Goal: Information Seeking & Learning: Find contact information

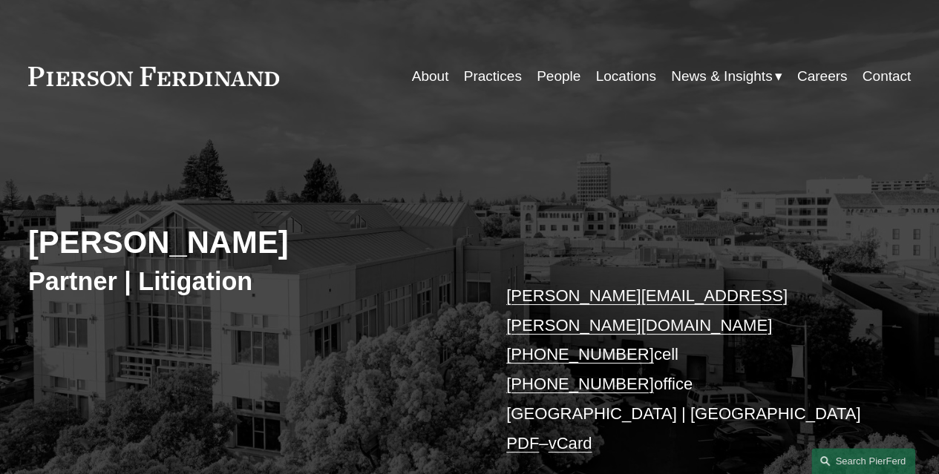
click at [552, 81] on link "People" at bounding box center [559, 76] width 44 height 28
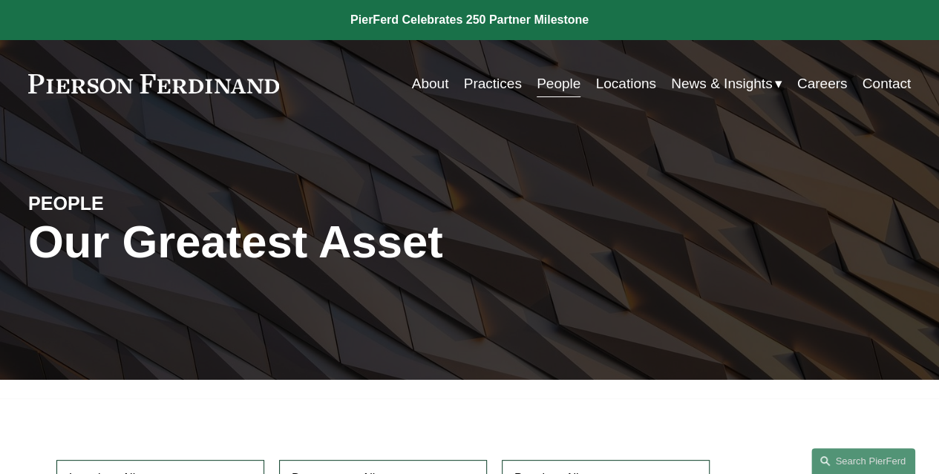
click at [552, 82] on link "People" at bounding box center [559, 84] width 44 height 28
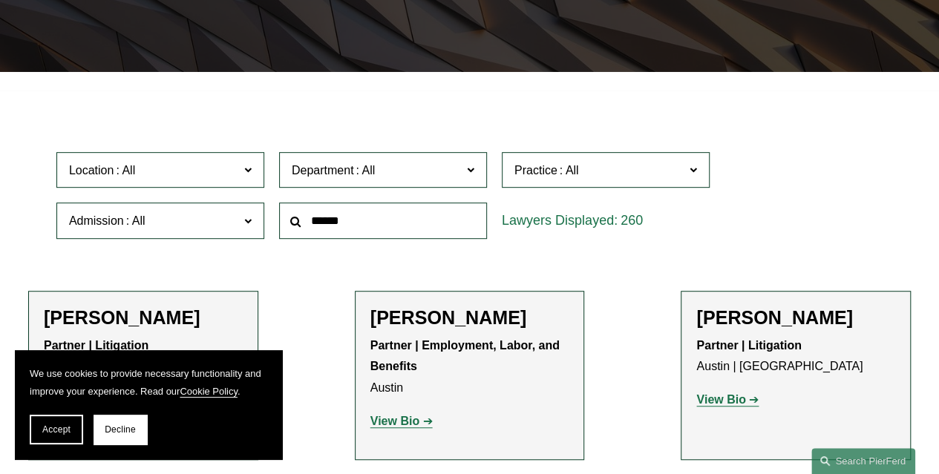
scroll to position [309, 0]
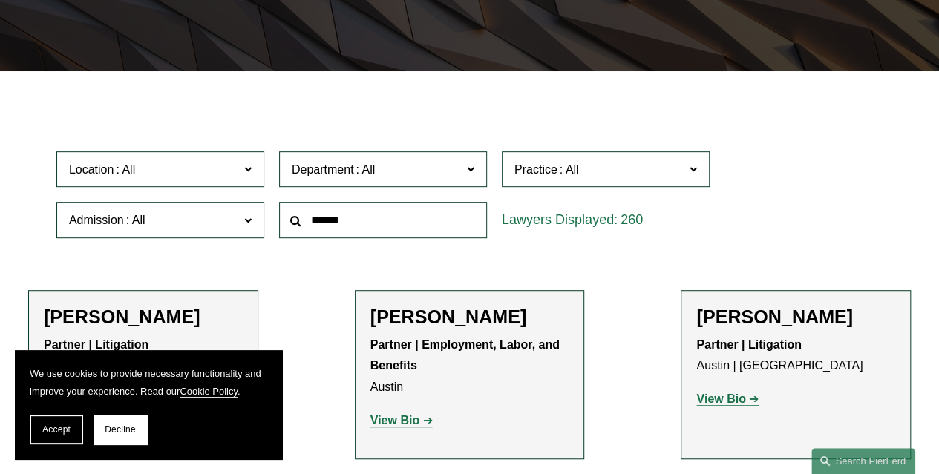
click at [248, 176] on span at bounding box center [247, 168] width 7 height 19
click at [54, 429] on span "Accept" at bounding box center [56, 430] width 28 height 10
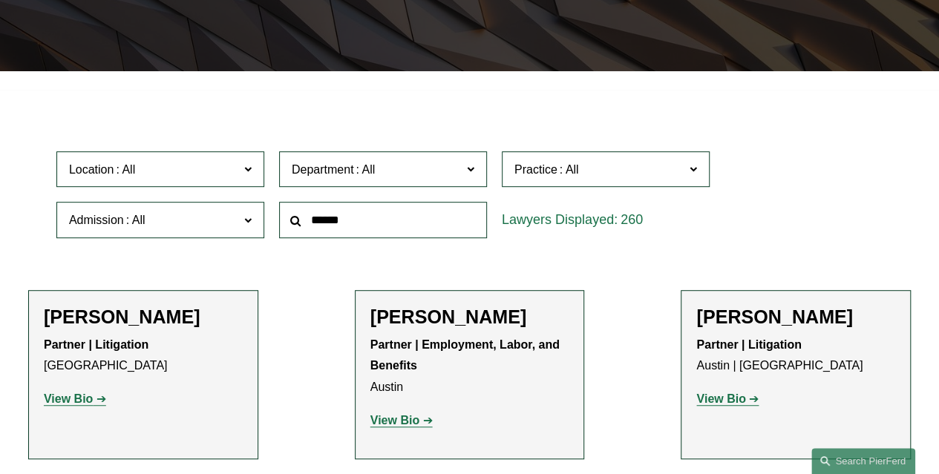
scroll to position [470, 0]
click at [804, 195] on div "Location All Atlanta Austin Boston Charlotte Chicago Cincinnati Cleveland Colum…" at bounding box center [469, 195] width 841 height 102
click at [803, 183] on div "Location All Atlanta Austin Boston Charlotte Chicago Cincinnati Cleveland Colum…" at bounding box center [469, 195] width 841 height 102
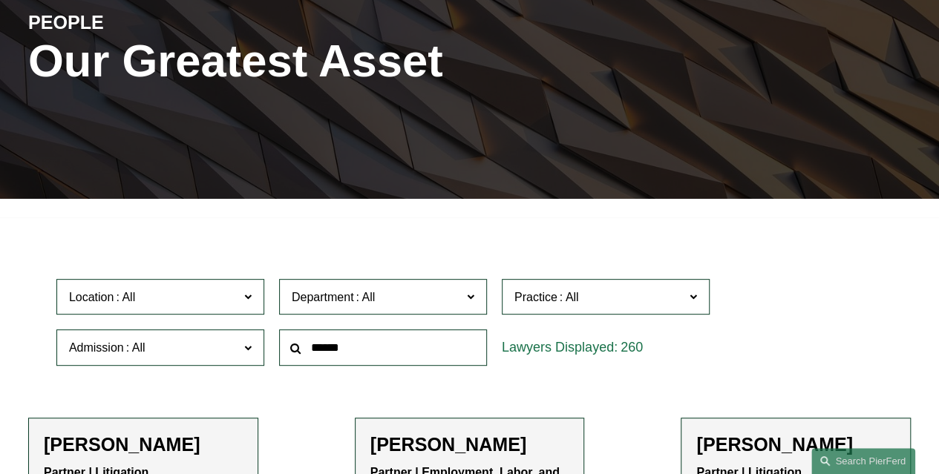
scroll to position [534, 0]
click at [0, 0] on link "Northern Virginia" at bounding box center [0, 0] width 0 height 0
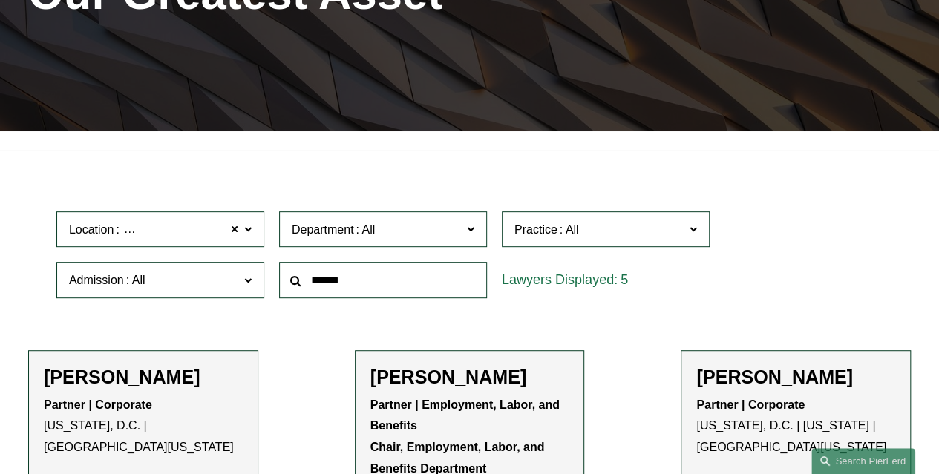
scroll to position [250, 0]
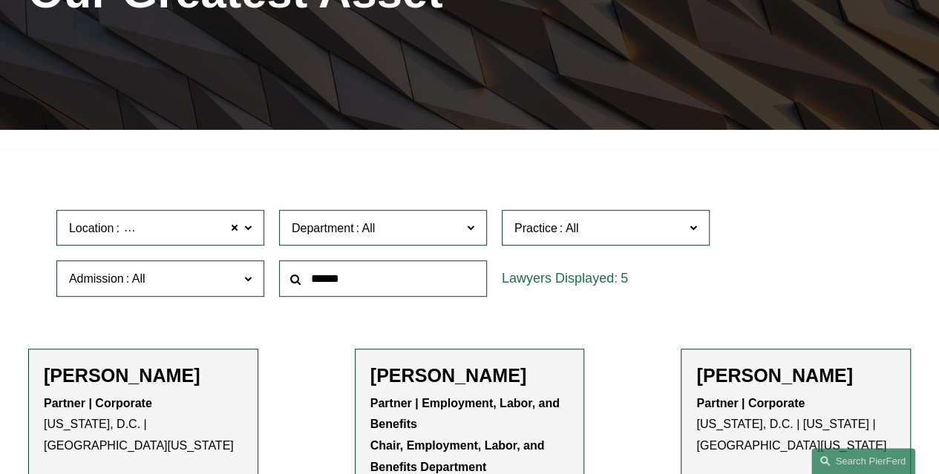
click at [243, 229] on label "Location Northern Virginia" at bounding box center [160, 228] width 208 height 36
click at [0, 0] on link "Los Angeles" at bounding box center [0, 0] width 0 height 0
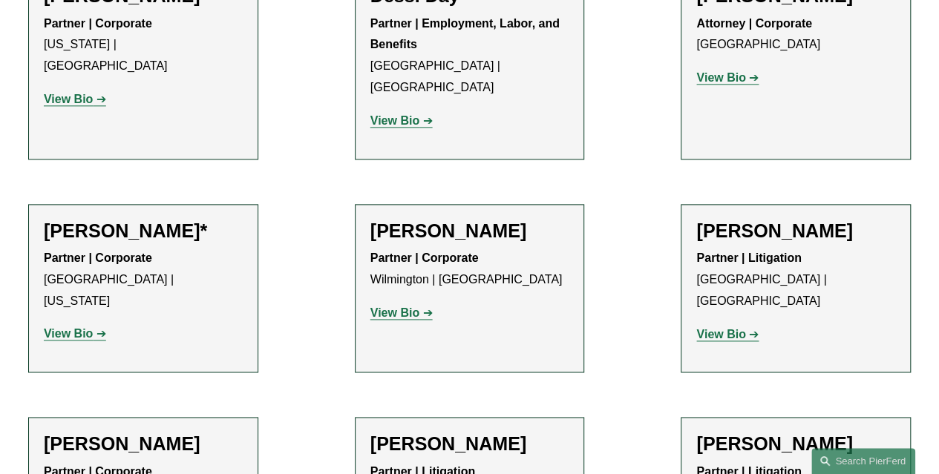
scroll to position [869, 0]
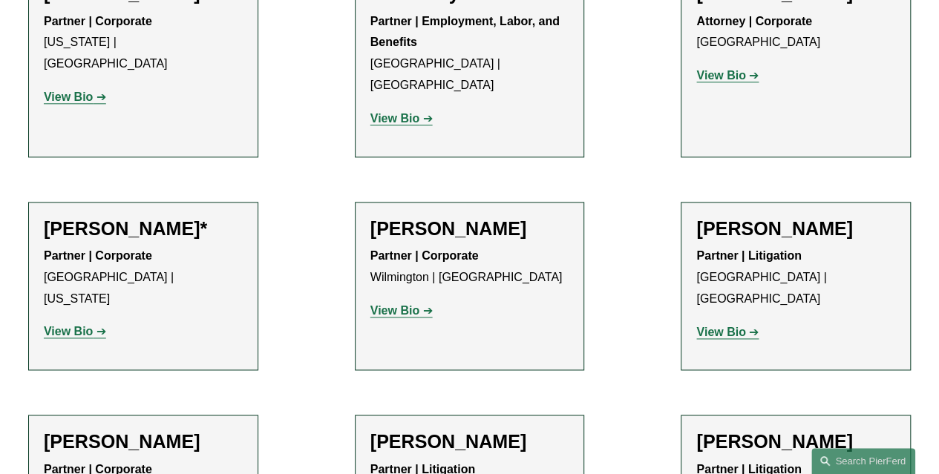
click at [724, 326] on strong "View Bio" at bounding box center [720, 332] width 49 height 13
